Goal: Navigation & Orientation: Find specific page/section

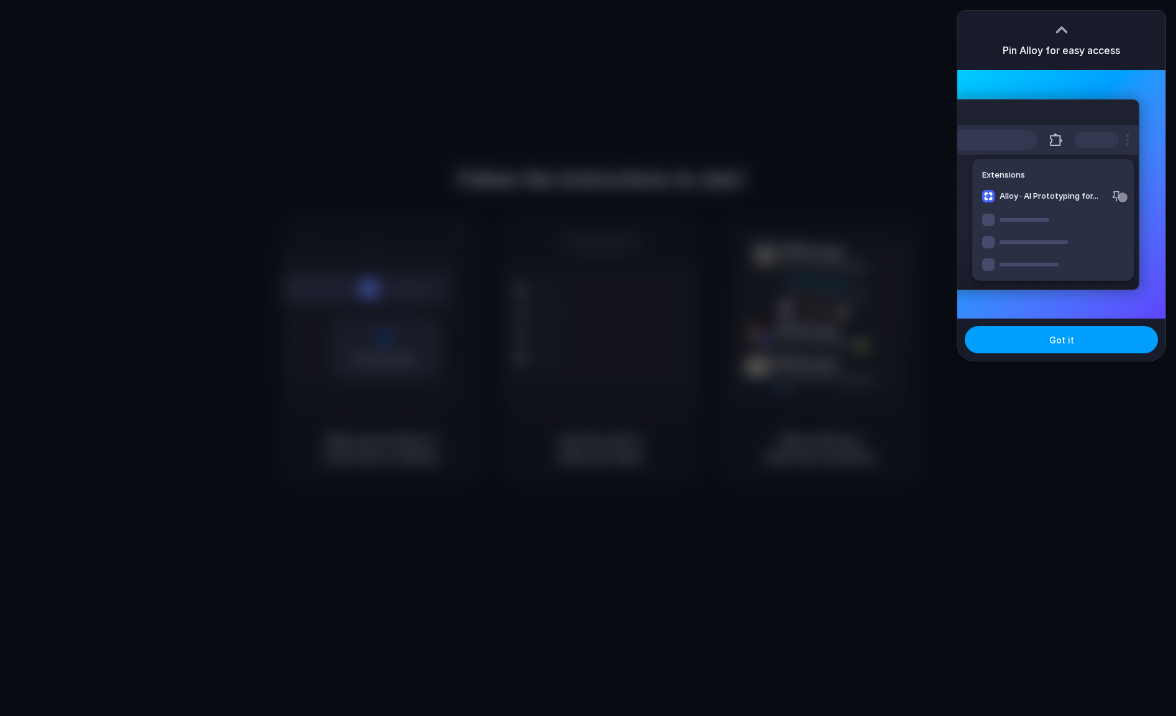
click at [1079, 342] on button "Got it" at bounding box center [1061, 339] width 193 height 27
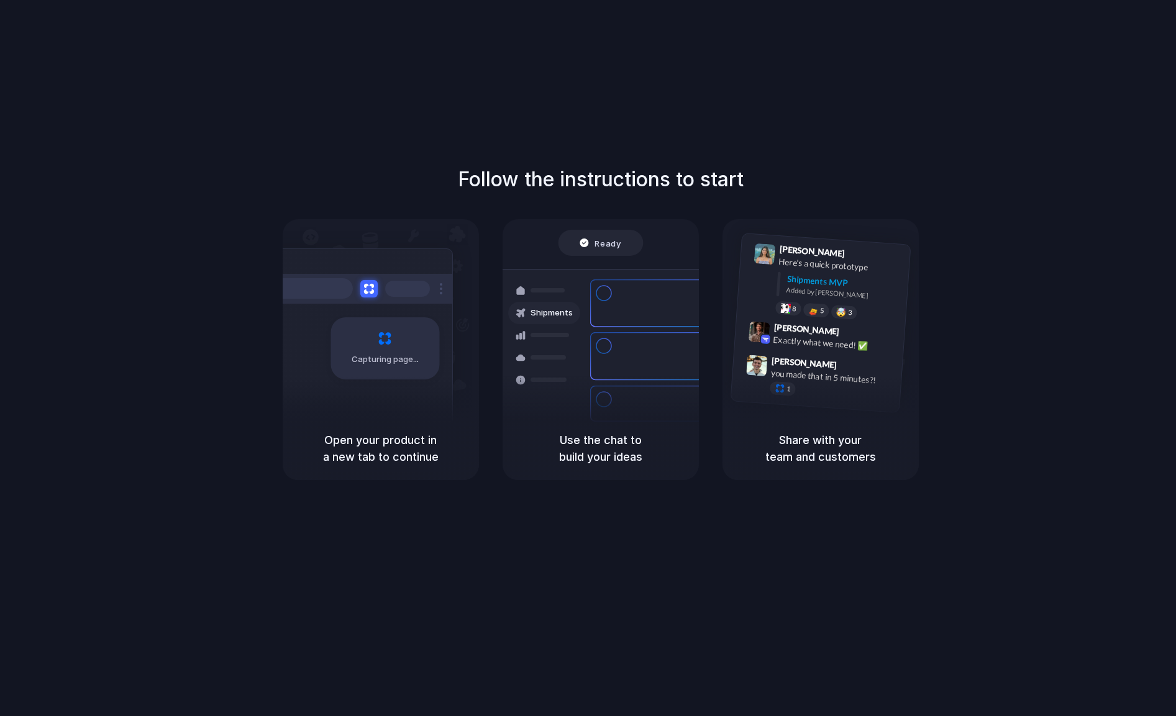
click at [588, 358] on div at bounding box center [588, 358] width 0 height 0
click at [422, 120] on div "Follow the instructions to start Capturing page Open your product in a new tab …" at bounding box center [600, 370] width 1201 height 741
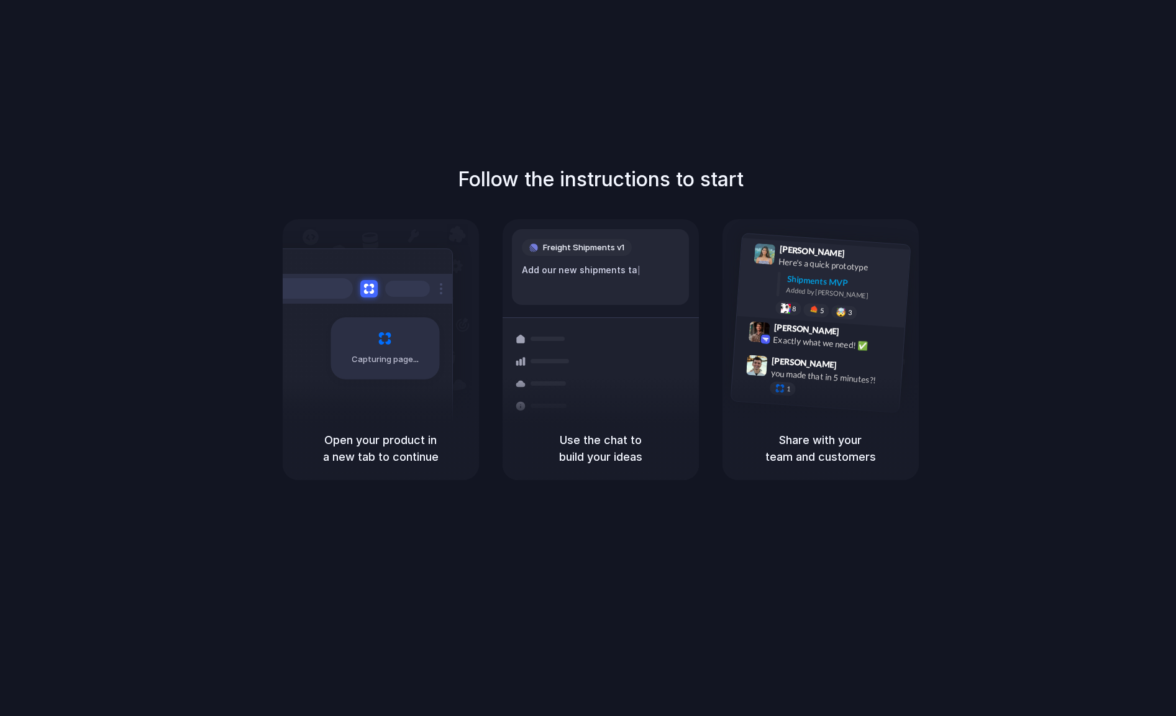
click at [823, 318] on div "Lily Parker 9:41 AM Here's a quick prototype Shipments MVP Added by Alloy 8 5 🤯…" at bounding box center [823, 283] width 173 height 90
